Goal: Navigation & Orientation: Find specific page/section

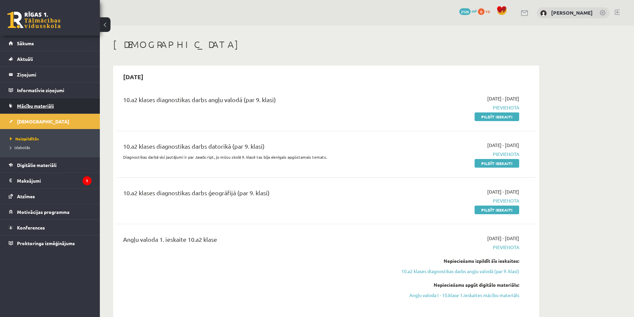
click at [54, 108] on link "Mācību materiāli" at bounding box center [50, 105] width 83 height 15
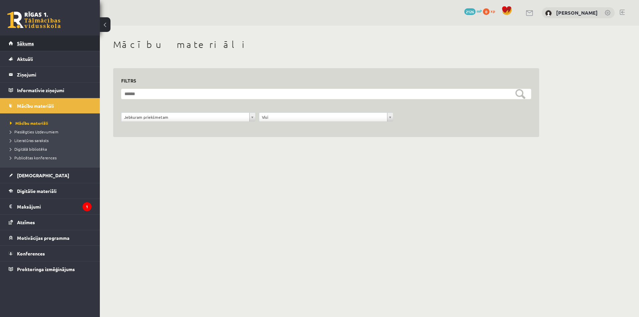
click at [28, 41] on span "Sākums" at bounding box center [25, 43] width 17 height 6
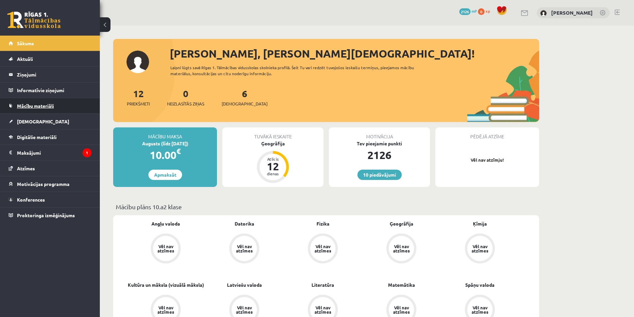
click at [29, 107] on span "Mācību materiāli" at bounding box center [35, 106] width 37 height 6
